Goal: Task Accomplishment & Management: Use online tool/utility

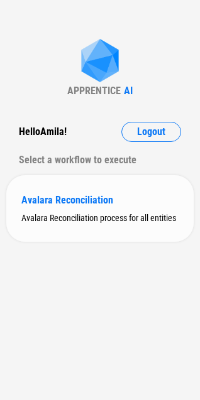
click at [38, 195] on div "Avalara Reconciliation" at bounding box center [99, 200] width 157 height 12
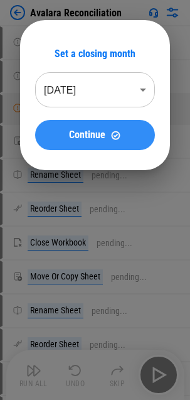
click at [81, 131] on span "Continue" at bounding box center [87, 135] width 36 height 10
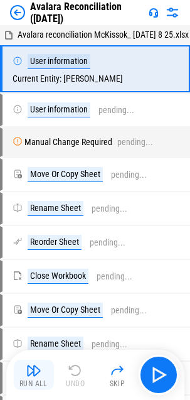
click at [33, 374] on img "button" at bounding box center [33, 370] width 15 height 15
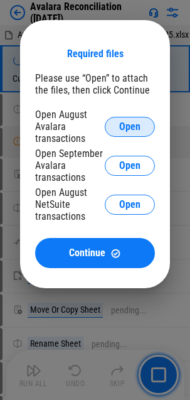
click at [125, 129] on span "Open" at bounding box center [129, 127] width 21 height 10
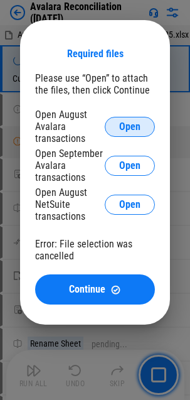
click at [138, 124] on span "Open" at bounding box center [129, 127] width 21 height 10
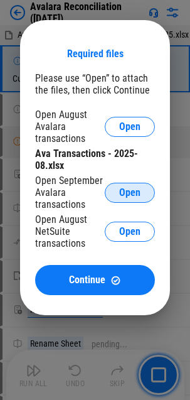
click at [129, 193] on span "Open" at bounding box center [129, 193] width 21 height 10
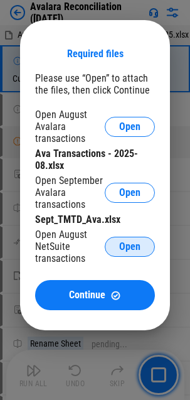
click at [137, 248] on span "Open" at bounding box center [129, 247] width 21 height 10
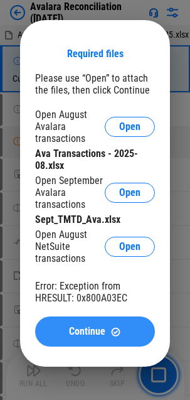
click at [95, 334] on span "Continue" at bounding box center [87, 331] width 36 height 10
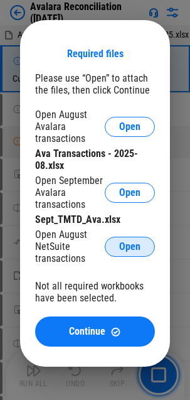
click at [137, 251] on span "Open" at bounding box center [129, 247] width 21 height 10
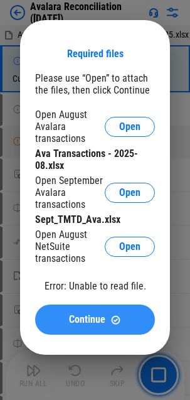
click at [68, 326] on button "Continue" at bounding box center [95, 319] width 120 height 30
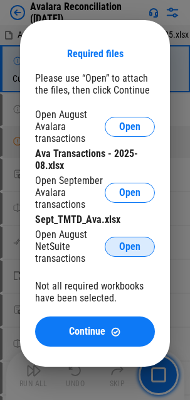
click at [126, 237] on button "Open" at bounding box center [130, 247] width 50 height 20
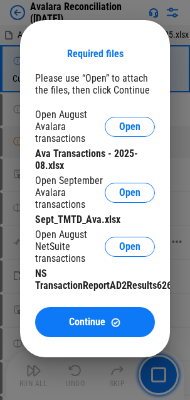
click at [59, 316] on button "Continue" at bounding box center [95, 322] width 120 height 30
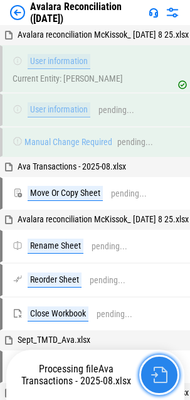
click at [161, 378] on img "button" at bounding box center [159, 375] width 16 height 16
click at [168, 371] on button "button" at bounding box center [159, 375] width 40 height 40
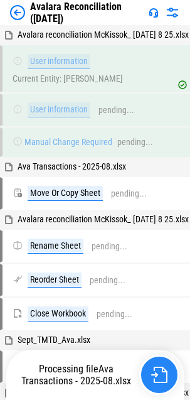
click at [168, 371] on button "button" at bounding box center [159, 375] width 40 height 40
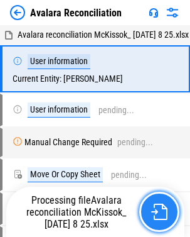
click at [161, 210] on img "button" at bounding box center [159, 211] width 16 height 16
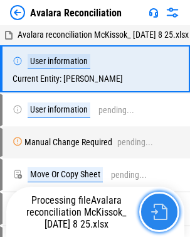
click at [166, 213] on img "button" at bounding box center [159, 211] width 16 height 16
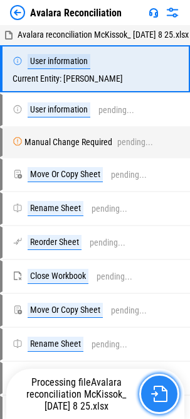
click at [156, 236] on img "button" at bounding box center [159, 393] width 16 height 16
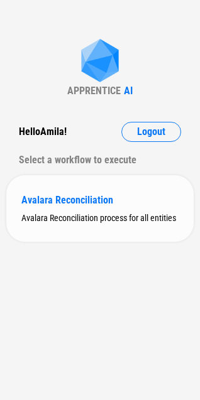
click at [58, 201] on div "Avalara Reconciliation" at bounding box center [99, 200] width 157 height 12
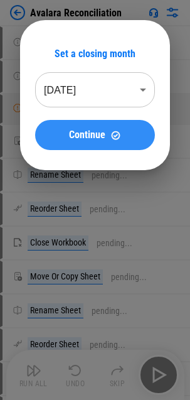
click at [106, 141] on button "Continue" at bounding box center [95, 135] width 120 height 30
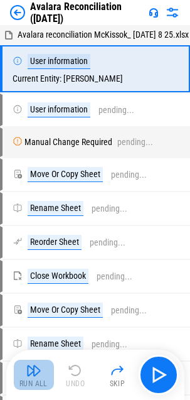
click at [23, 217] on button "Run All" at bounding box center [34, 375] width 40 height 30
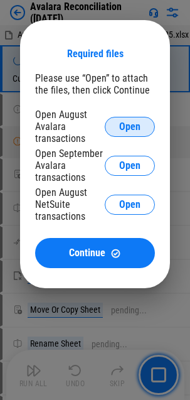
click at [142, 129] on button "Open" at bounding box center [130, 127] width 50 height 20
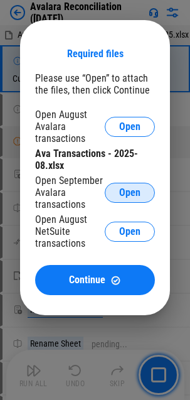
click at [126, 193] on span "Open" at bounding box center [129, 193] width 21 height 10
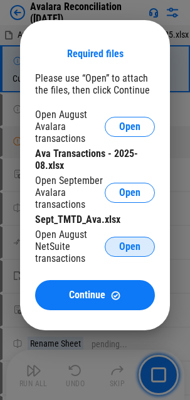
click at [137, 217] on span "Open" at bounding box center [129, 247] width 21 height 10
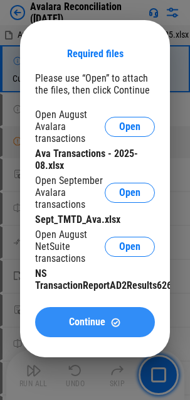
click at [92, 217] on span "Continue" at bounding box center [87, 322] width 36 height 10
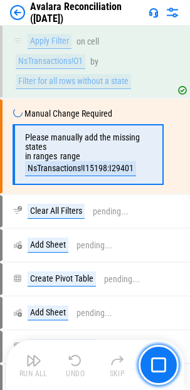
scroll to position [2702, 0]
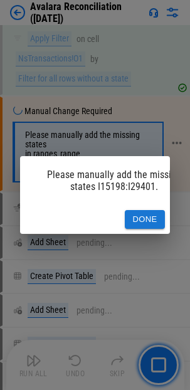
drag, startPoint x: 142, startPoint y: 209, endPoint x: 132, endPoint y: 209, distance: 9.4
click at [142, 210] on button "Done" at bounding box center [145, 219] width 40 height 19
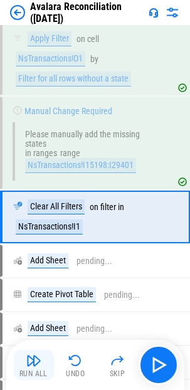
click at [38, 217] on img "button" at bounding box center [33, 360] width 15 height 15
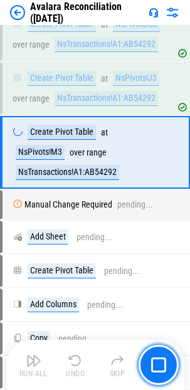
scroll to position [3177, 0]
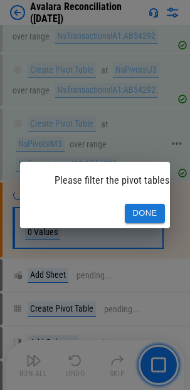
click at [154, 204] on button "Done" at bounding box center [145, 213] width 40 height 19
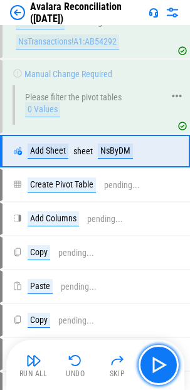
scroll to position [3306, 0]
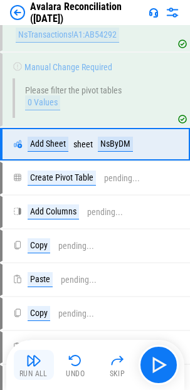
click at [30, 217] on img "button" at bounding box center [33, 360] width 15 height 15
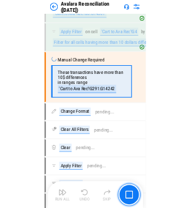
scroll to position [4283, 0]
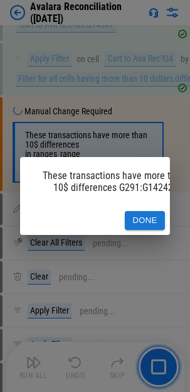
click at [132, 206] on div "Done" at bounding box center [95, 220] width 150 height 29
click at [136, 211] on button "Done" at bounding box center [145, 220] width 40 height 19
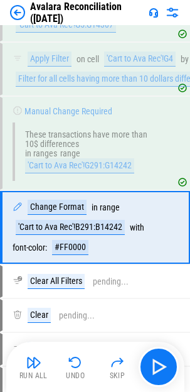
drag, startPoint x: 35, startPoint y: 369, endPoint x: 48, endPoint y: 355, distance: 19.1
click at [35, 217] on img "button" at bounding box center [33, 362] width 15 height 15
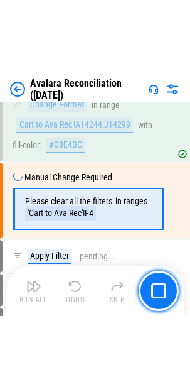
scroll to position [6203, 0]
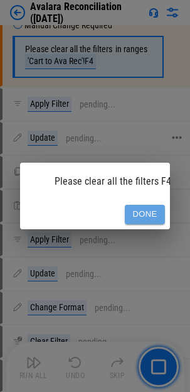
drag, startPoint x: 139, startPoint y: 204, endPoint x: 124, endPoint y: 204, distance: 15.1
click at [139, 205] on button "Done" at bounding box center [145, 214] width 40 height 19
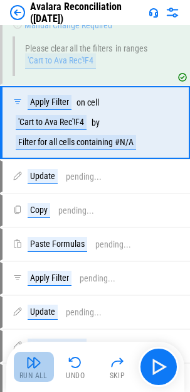
click at [37, 217] on img "button" at bounding box center [33, 362] width 15 height 15
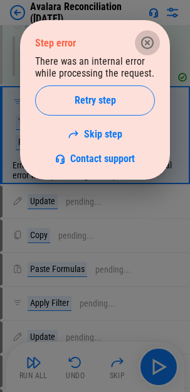
click at [151, 41] on icon "button" at bounding box center [147, 42] width 15 height 15
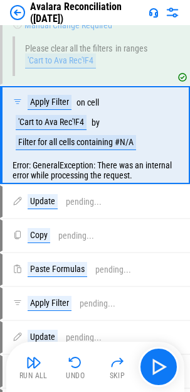
click at [35, 217] on button "Run All" at bounding box center [34, 366] width 40 height 30
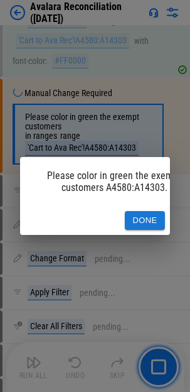
scroll to position [6677, 0]
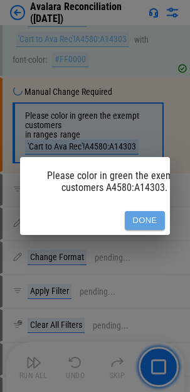
click at [136, 211] on button "Done" at bounding box center [145, 220] width 40 height 19
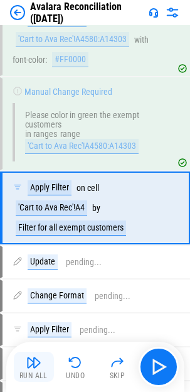
click at [39, 217] on img "button" at bounding box center [33, 362] width 15 height 15
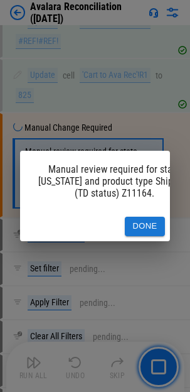
scroll to position [8434, 0]
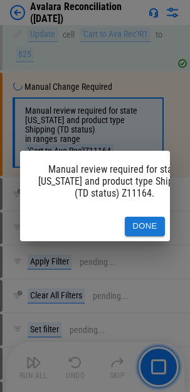
drag, startPoint x: 146, startPoint y: 218, endPoint x: -317, endPoint y: 242, distance: 463.8
click at [139, 217] on button "Done" at bounding box center [145, 226] width 40 height 19
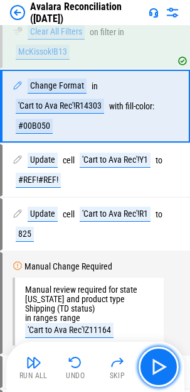
scroll to position [8236, 0]
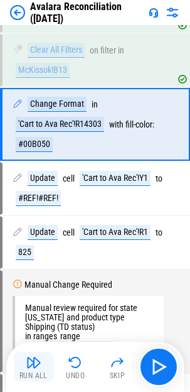
click at [39, 217] on img "button" at bounding box center [33, 362] width 15 height 15
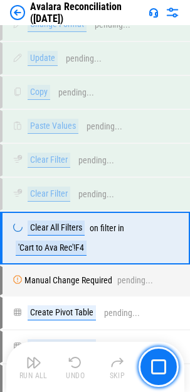
scroll to position [9020, 0]
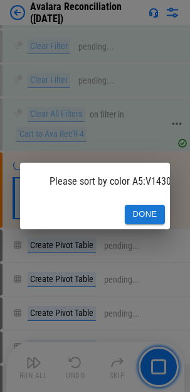
click at [150, 208] on button "Done" at bounding box center [145, 214] width 40 height 19
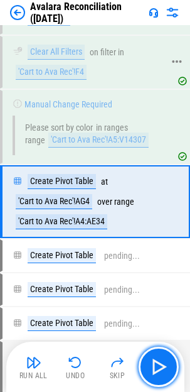
scroll to position [9159, 0]
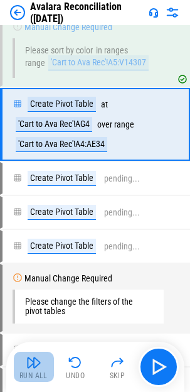
click at [39, 217] on div "Run All" at bounding box center [33, 376] width 28 height 8
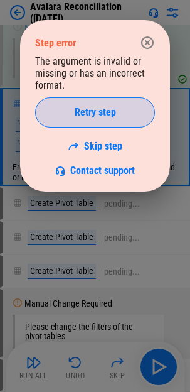
click at [92, 110] on span "Retry step" at bounding box center [95, 112] width 41 height 10
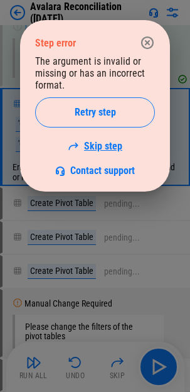
click at [105, 142] on link "Skip step" at bounding box center [95, 146] width 55 height 12
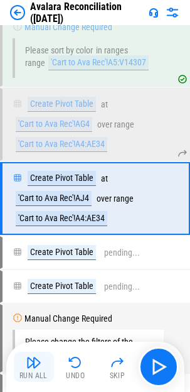
click at [31, 217] on img "button" at bounding box center [33, 362] width 15 height 15
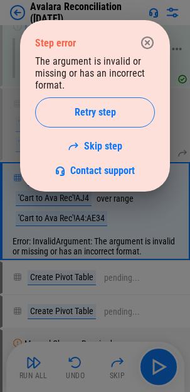
drag, startPoint x: 119, startPoint y: 149, endPoint x: 88, endPoint y: 153, distance: 31.6
click at [119, 149] on link "Skip step" at bounding box center [95, 146] width 55 height 12
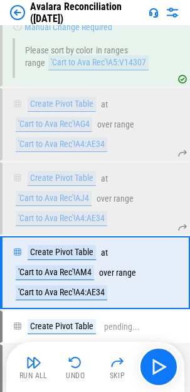
scroll to position [9307, 0]
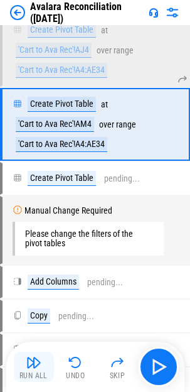
click at [29, 217] on img "button" at bounding box center [33, 362] width 15 height 15
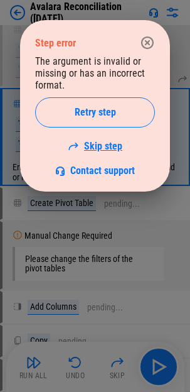
click at [100, 141] on link "Skip step" at bounding box center [95, 146] width 55 height 12
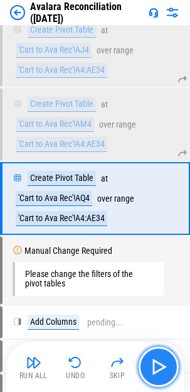
click at [158, 217] on img "button" at bounding box center [159, 366] width 20 height 20
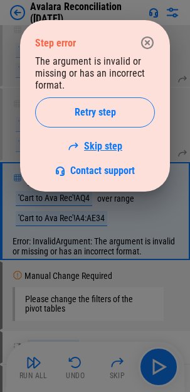
click at [93, 144] on link "Skip step" at bounding box center [95, 146] width 55 height 12
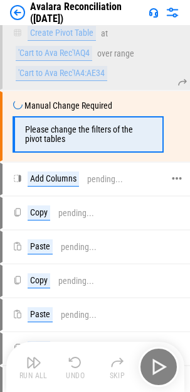
scroll to position [9454, 0]
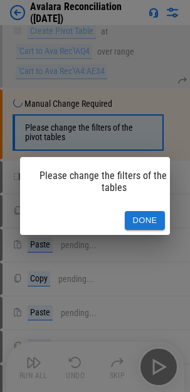
click at [140, 215] on button "Done" at bounding box center [145, 220] width 40 height 19
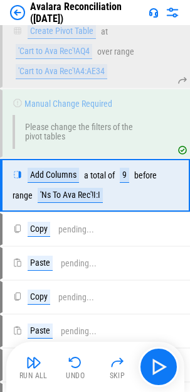
click at [35, 217] on img "button" at bounding box center [33, 362] width 15 height 15
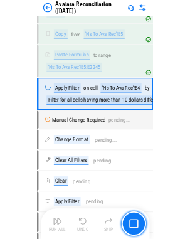
scroll to position [10238, 0]
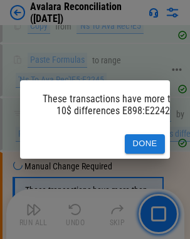
click at [157, 140] on button "Done" at bounding box center [145, 143] width 40 height 19
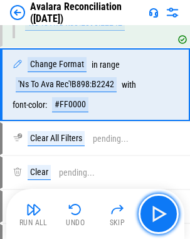
scroll to position [10473, 0]
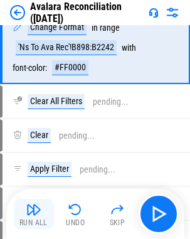
click at [36, 217] on img "button" at bounding box center [33, 209] width 15 height 15
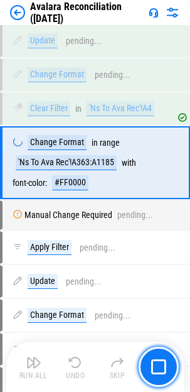
scroll to position [12304, 0]
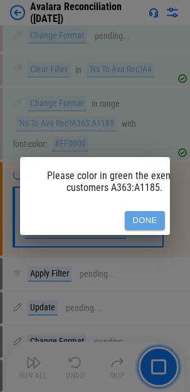
click at [147, 213] on button "Done" at bounding box center [145, 220] width 40 height 19
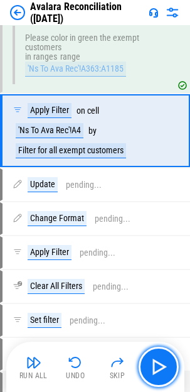
scroll to position [12472, 0]
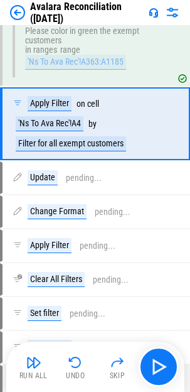
click at [29, 217] on div "Run All" at bounding box center [33, 376] width 28 height 8
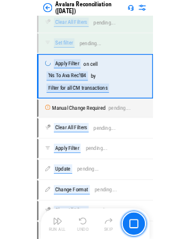
scroll to position [12836, 0]
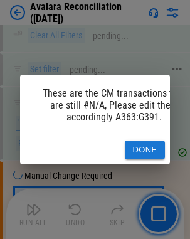
click at [129, 145] on button "Done" at bounding box center [145, 150] width 40 height 19
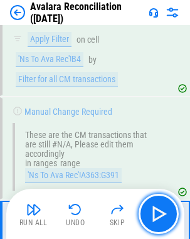
scroll to position [13080, 0]
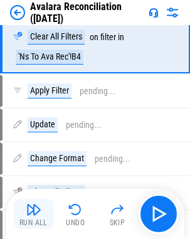
click at [34, 214] on img "button" at bounding box center [33, 209] width 15 height 15
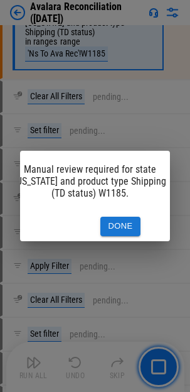
scroll to position [0, 0]
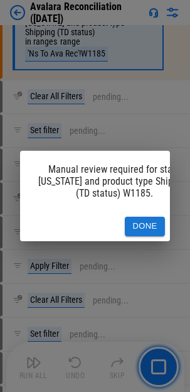
click at [136, 217] on button "Done" at bounding box center [145, 226] width 40 height 19
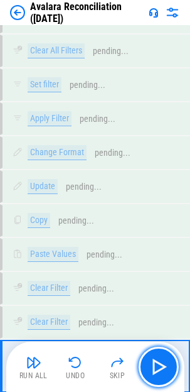
scroll to position [14905, 0]
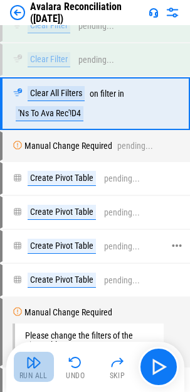
drag, startPoint x: 30, startPoint y: 363, endPoint x: 8, endPoint y: 348, distance: 27.2
click at [30, 217] on img "button" at bounding box center [33, 362] width 15 height 15
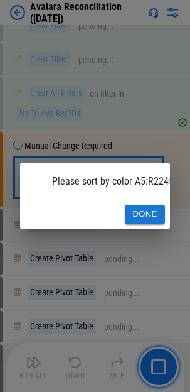
click at [152, 209] on button "Done" at bounding box center [145, 214] width 40 height 19
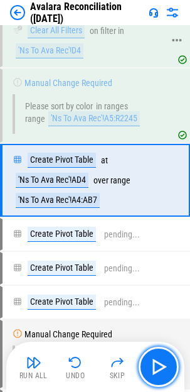
scroll to position [15044, 0]
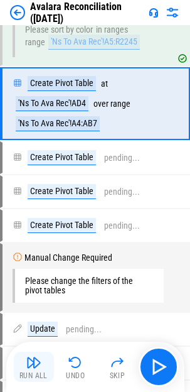
click at [43, 217] on button "Run All" at bounding box center [34, 366] width 40 height 30
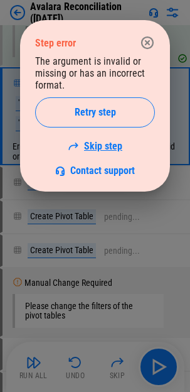
click at [114, 146] on link "Skip step" at bounding box center [95, 146] width 55 height 12
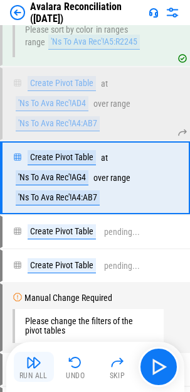
click at [33, 217] on button "Run All" at bounding box center [34, 366] width 40 height 30
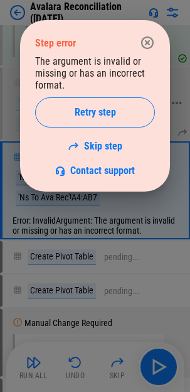
drag, startPoint x: 99, startPoint y: 150, endPoint x: 95, endPoint y: 166, distance: 16.9
click at [99, 149] on link "Skip step" at bounding box center [95, 146] width 55 height 12
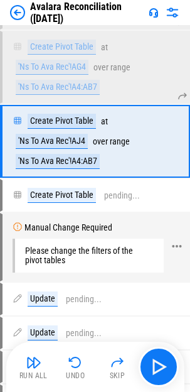
scroll to position [15192, 0]
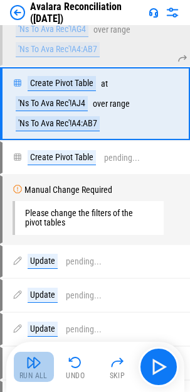
click at [35, 217] on button "Run All" at bounding box center [34, 366] width 40 height 30
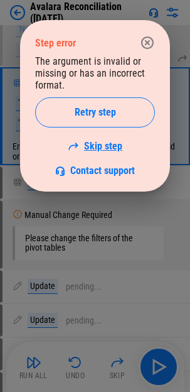
click at [104, 140] on link "Skip step" at bounding box center [95, 146] width 55 height 12
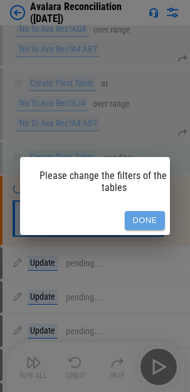
click at [147, 217] on button "Done" at bounding box center [145, 220] width 40 height 19
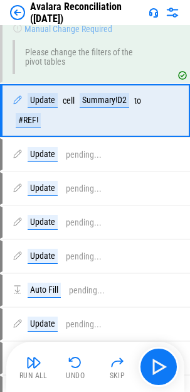
scroll to position [15360, 0]
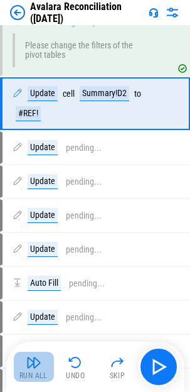
click at [41, 217] on img "button" at bounding box center [33, 362] width 15 height 15
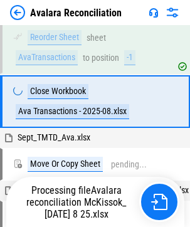
scroll to position [316, 0]
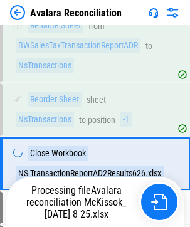
scroll to position [929, 0]
